Goal: Entertainment & Leisure: Consume media (video, audio)

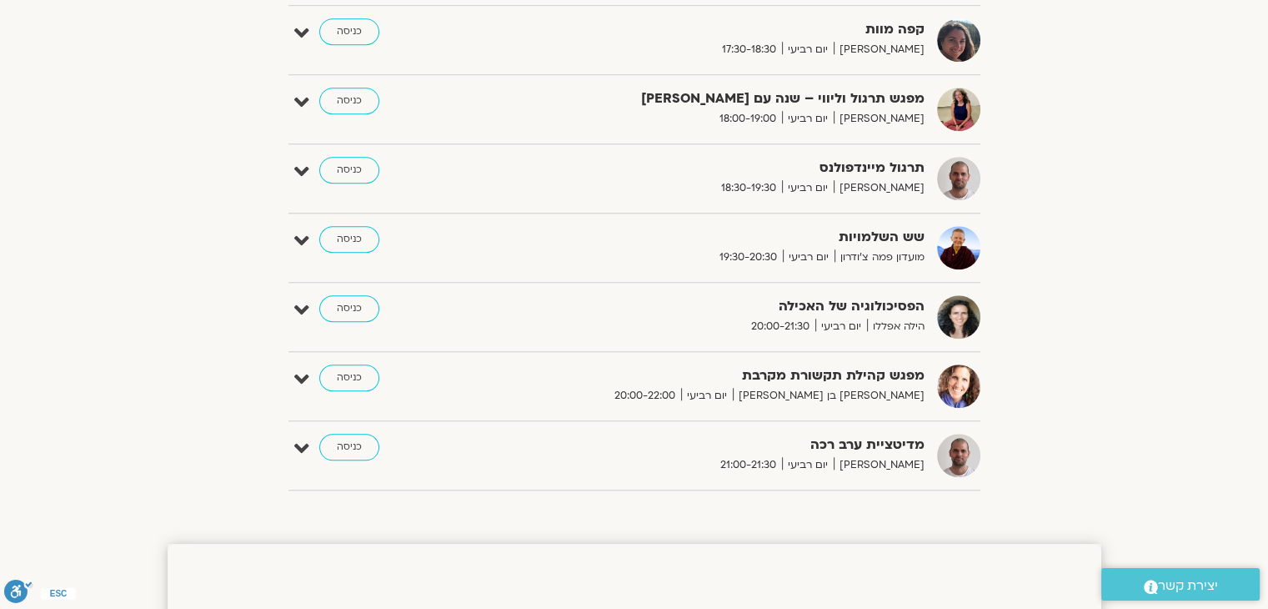
scroll to position [1334, 0]
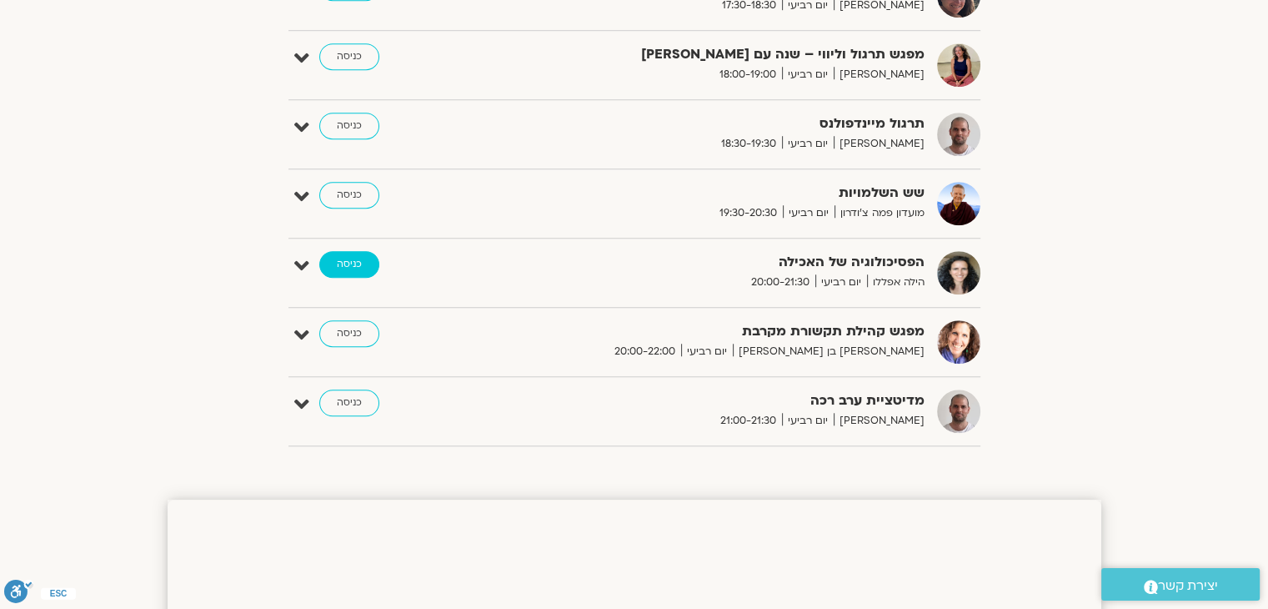
click at [356, 264] on link "כניסה" at bounding box center [349, 264] width 60 height 27
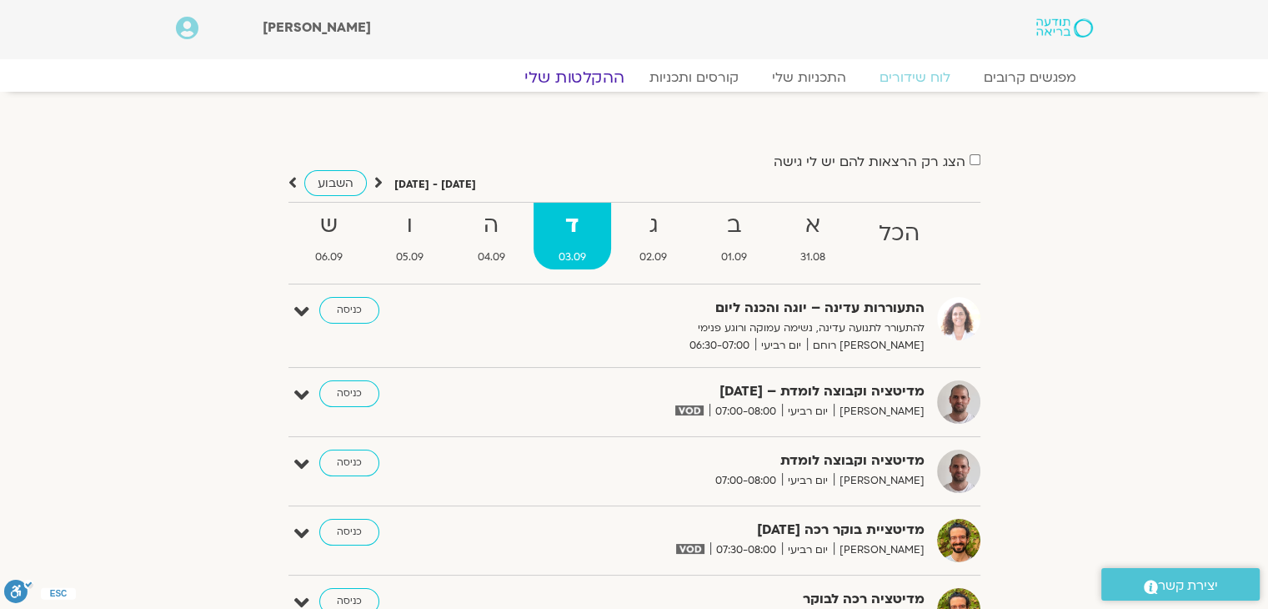
click at [576, 79] on link "ההקלטות שלי" at bounding box center [575, 78] width 140 height 20
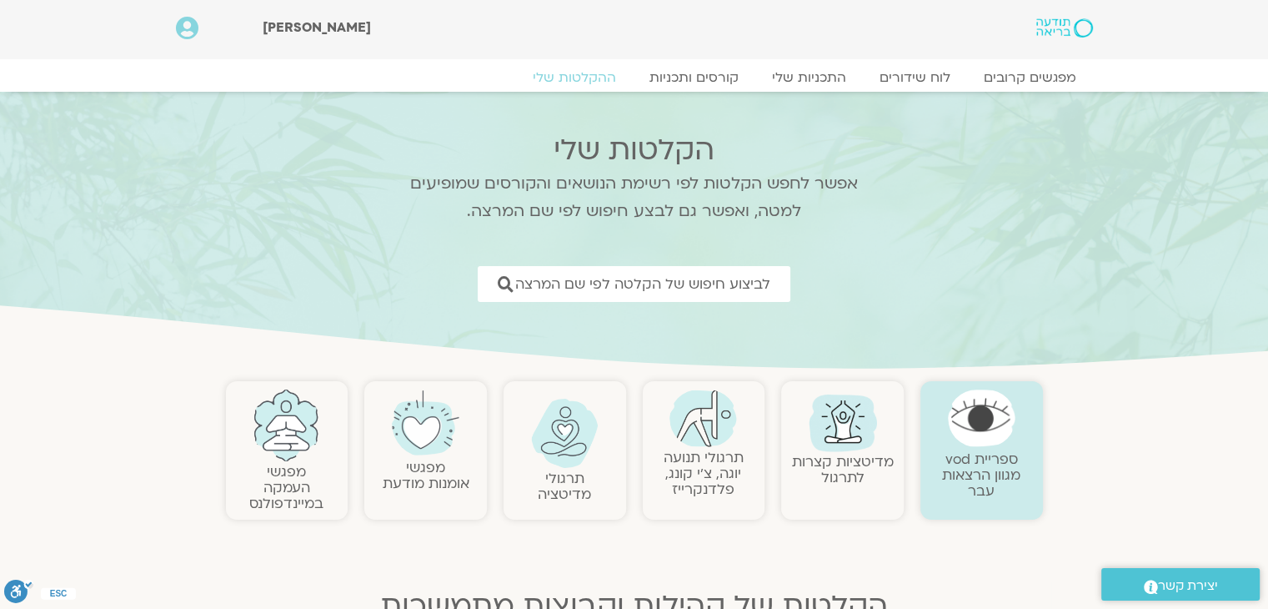
click at [694, 464] on link "תרגולי תנועה יוגה, צ׳י קונג, פלדנקרייז" at bounding box center [704, 473] width 80 height 51
click at [700, 461] on link "תרגולי תנועה יוגה, צ׳י קונג, פלדנקרייז" at bounding box center [704, 473] width 80 height 51
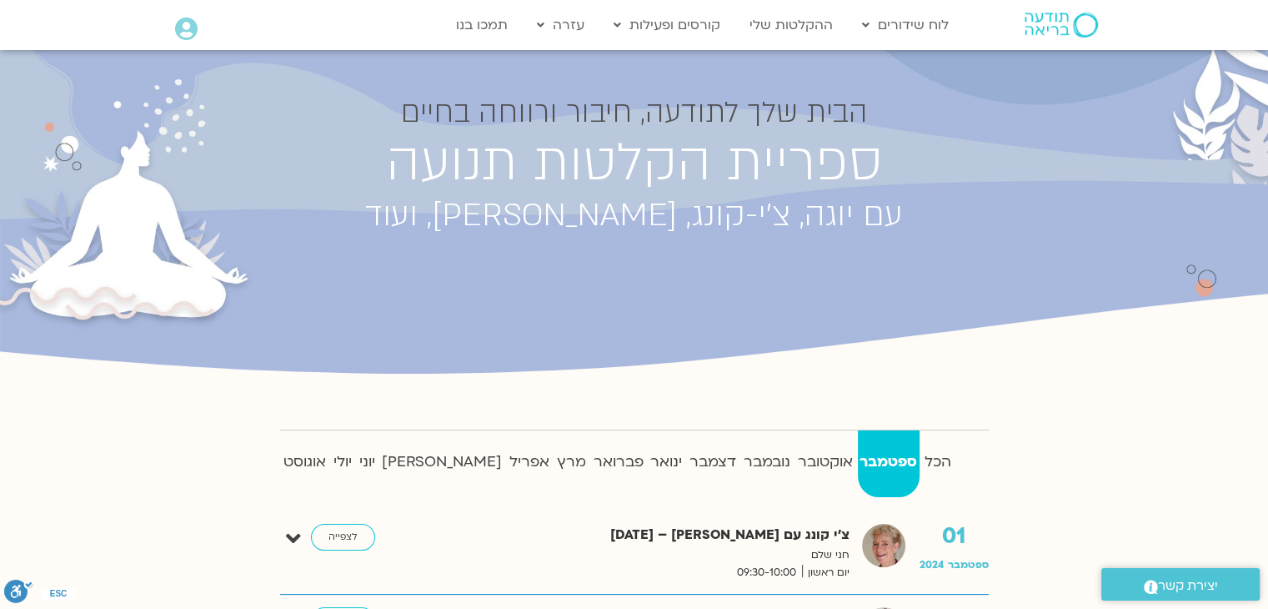
scroll to position [334, 0]
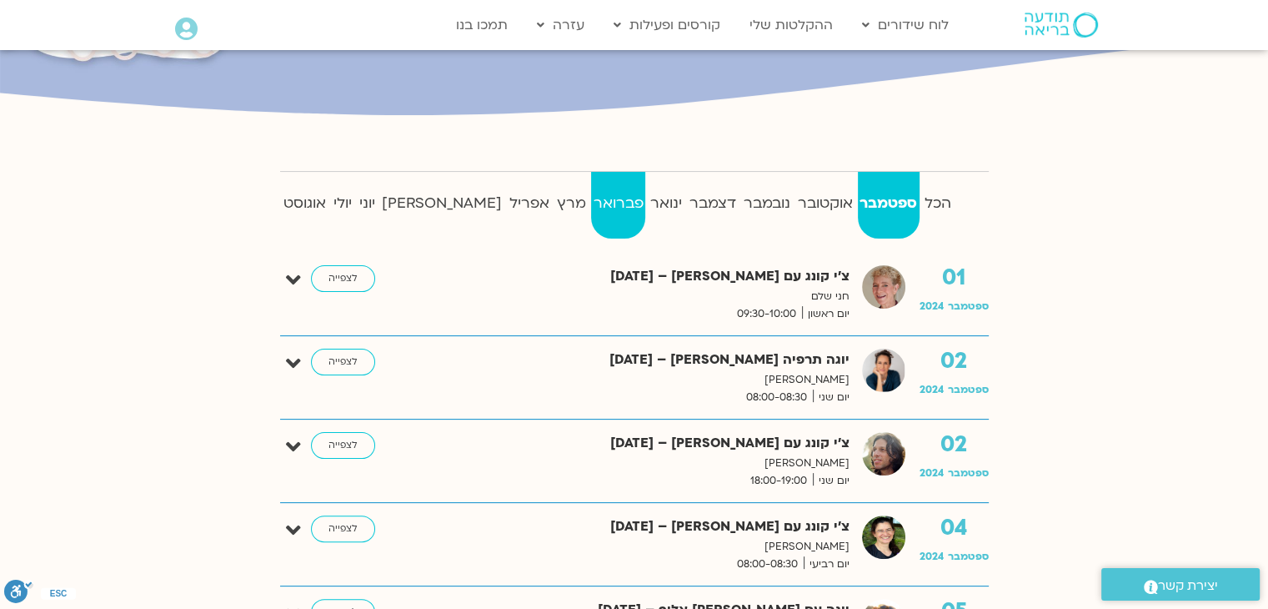
click at [591, 201] on strong "פברואר" at bounding box center [618, 203] width 54 height 25
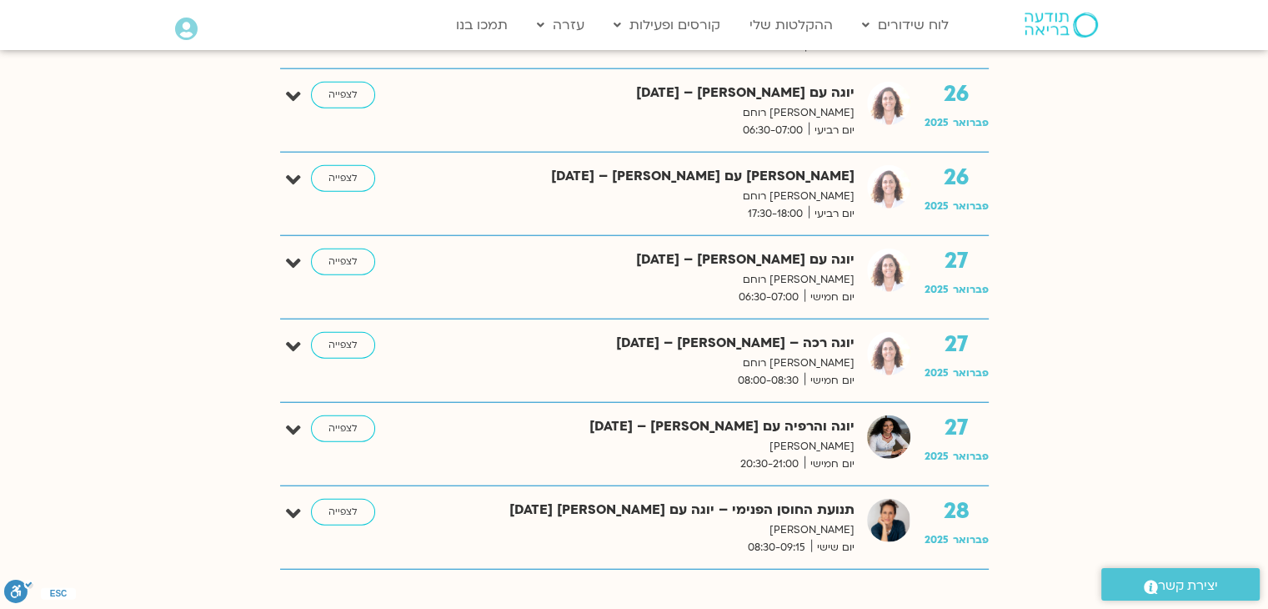
scroll to position [4086, 0]
click at [349, 251] on link "לצפייה" at bounding box center [343, 262] width 64 height 27
